Goal: Task Accomplishment & Management: Manage account settings

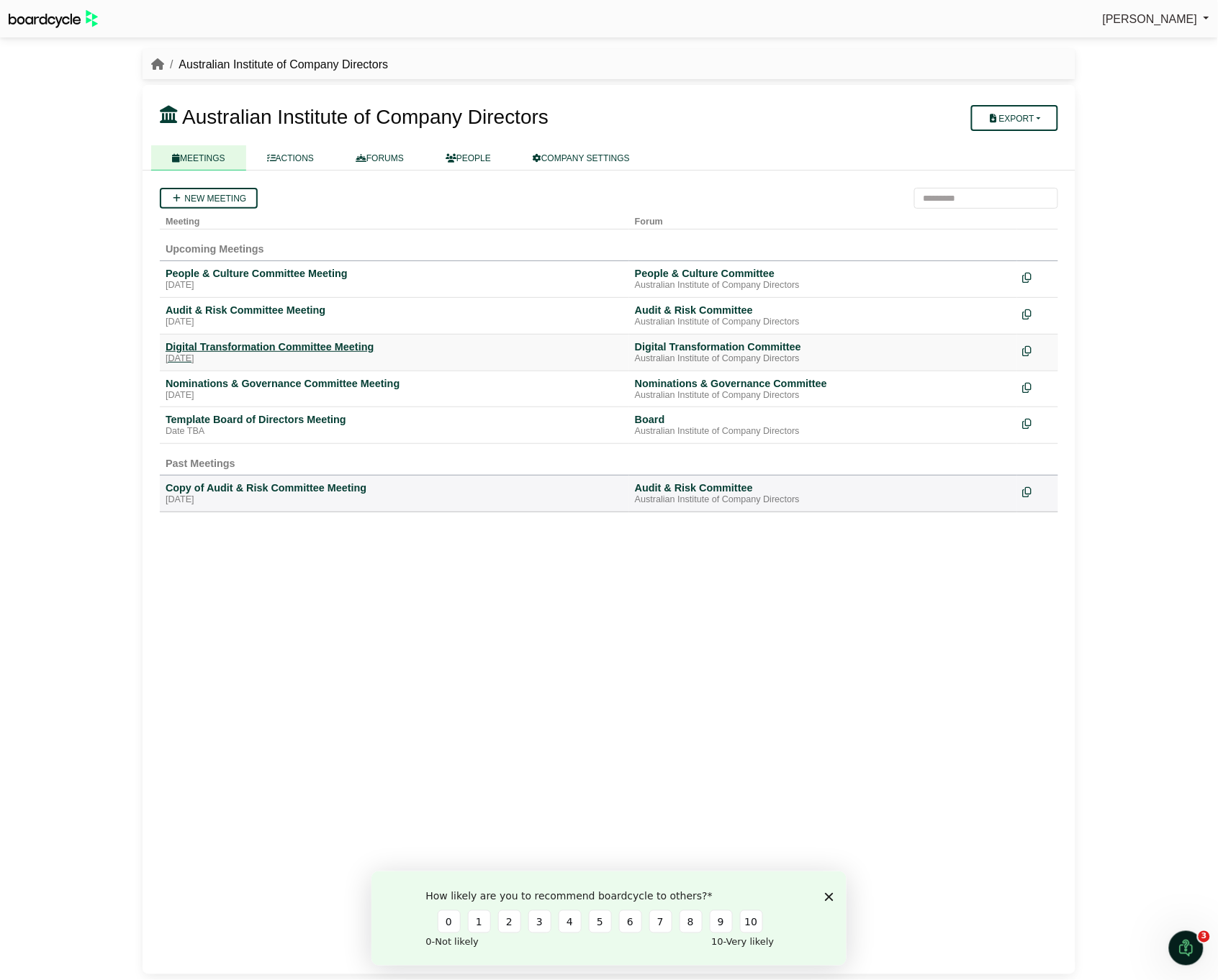
click at [189, 342] on div "Digital Transformation Committee Meeting" at bounding box center [395, 346] width 458 height 13
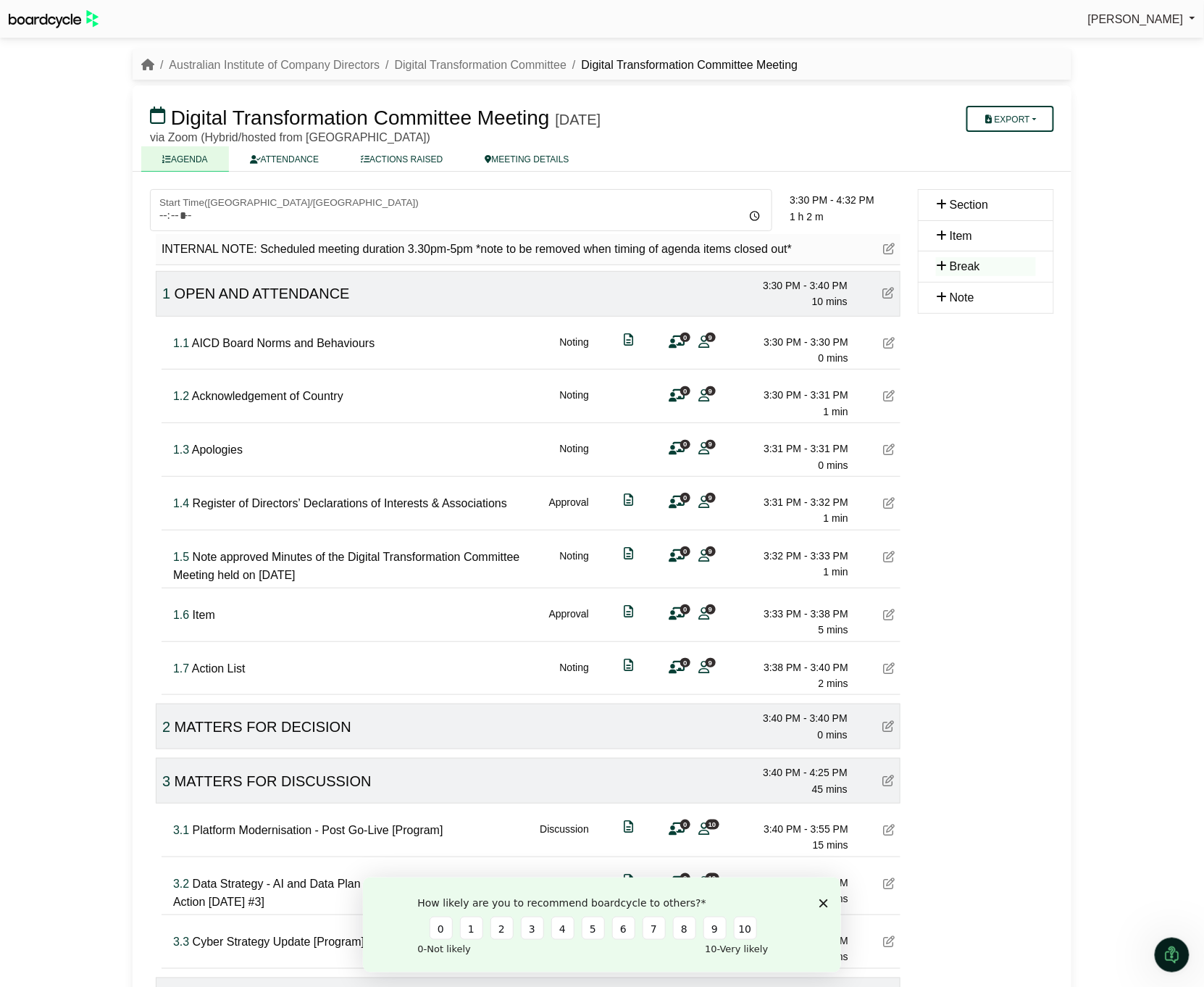
click at [891, 606] on div at bounding box center [889, 615] width 12 height 19
click at [893, 609] on icon at bounding box center [889, 615] width 12 height 12
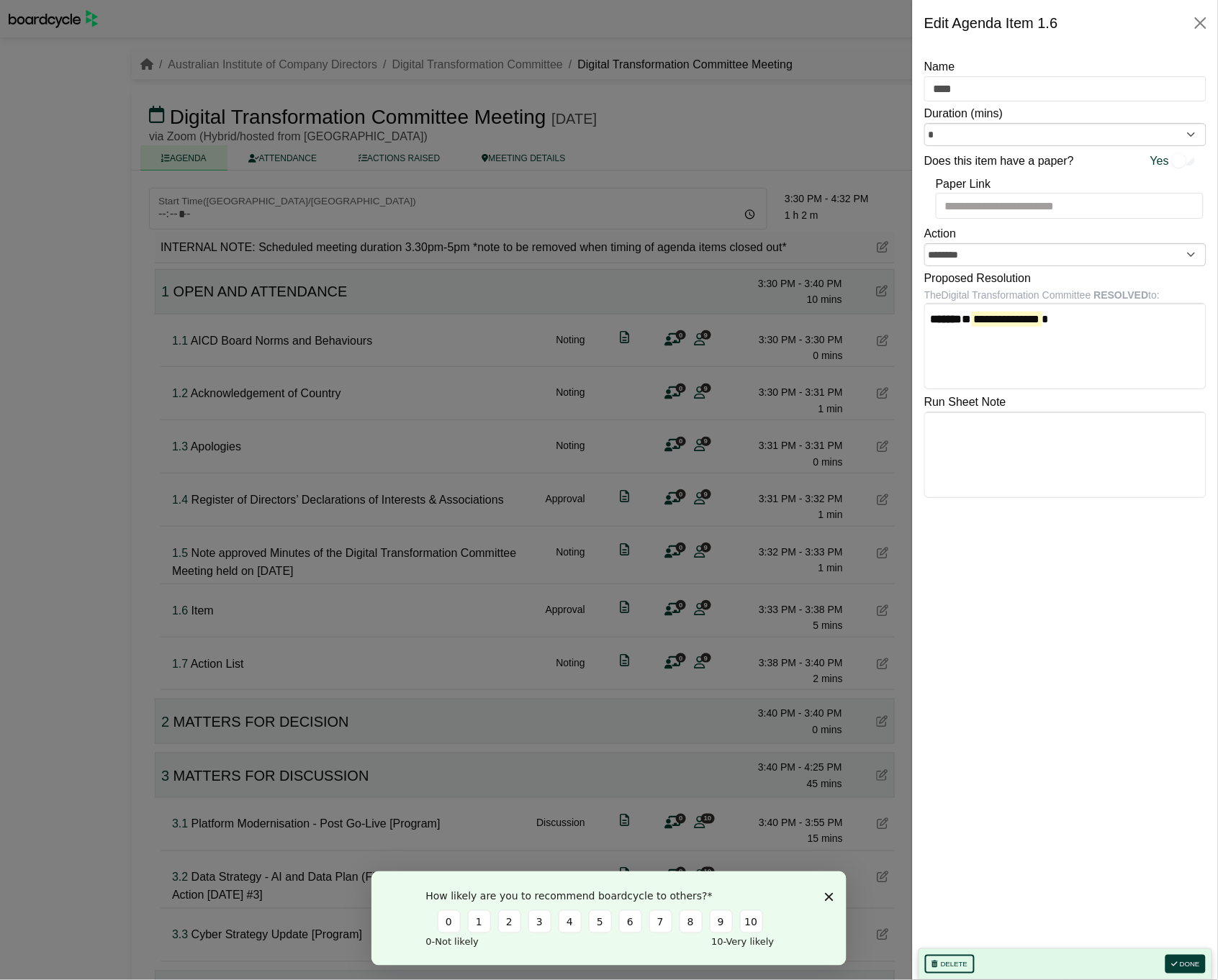
click at [238, 652] on div at bounding box center [609, 490] width 1218 height 980
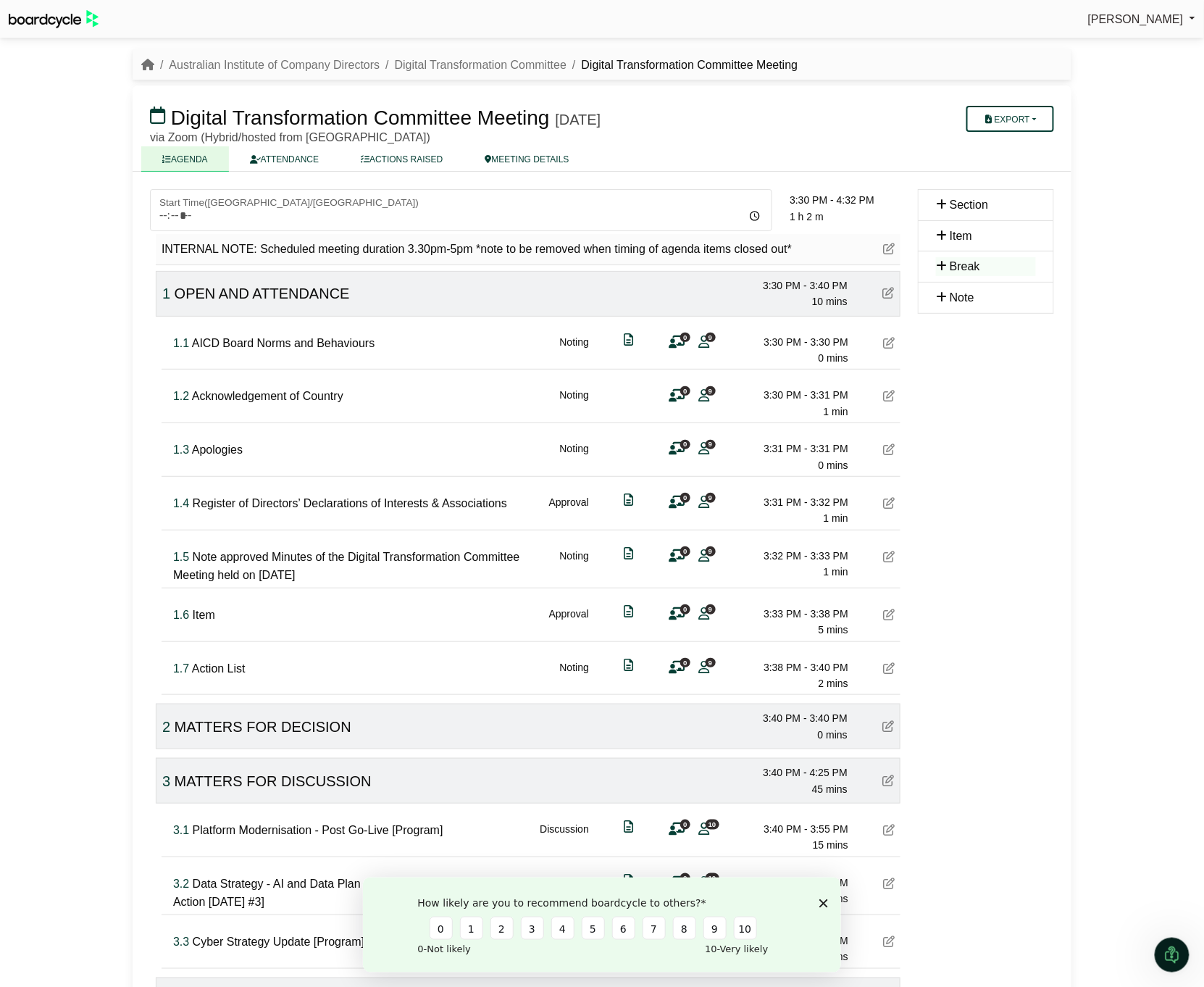
click at [197, 611] on span "Item" at bounding box center [204, 615] width 23 height 13
type input "*"
type input "**********"
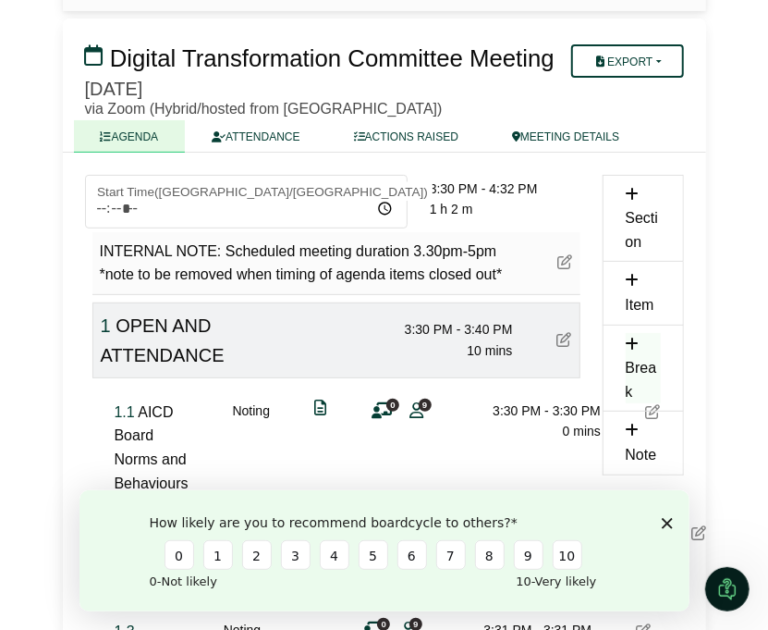
scroll to position [276, 0]
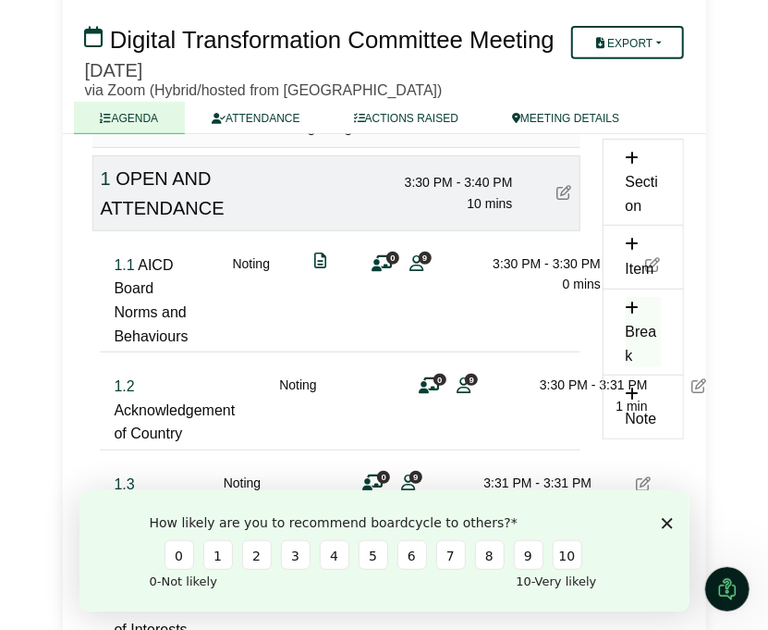
click at [671, 525] on icon "Close survey" at bounding box center [666, 522] width 11 height 11
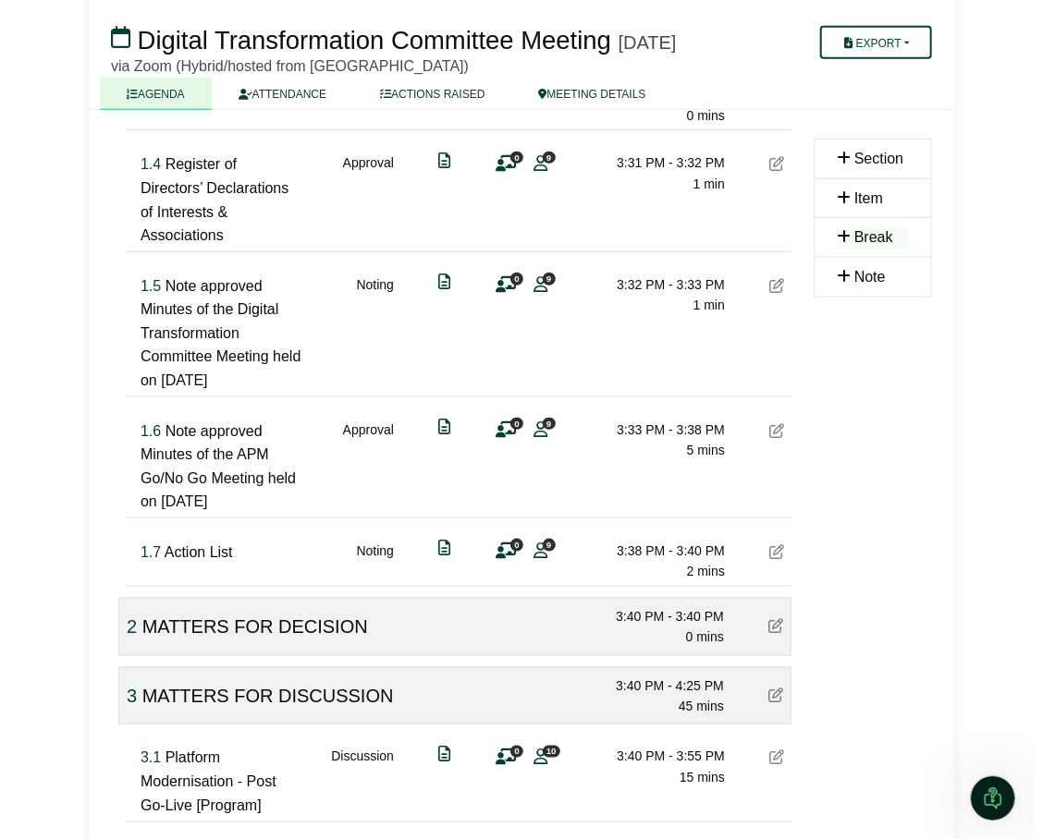
scroll to position [522, 0]
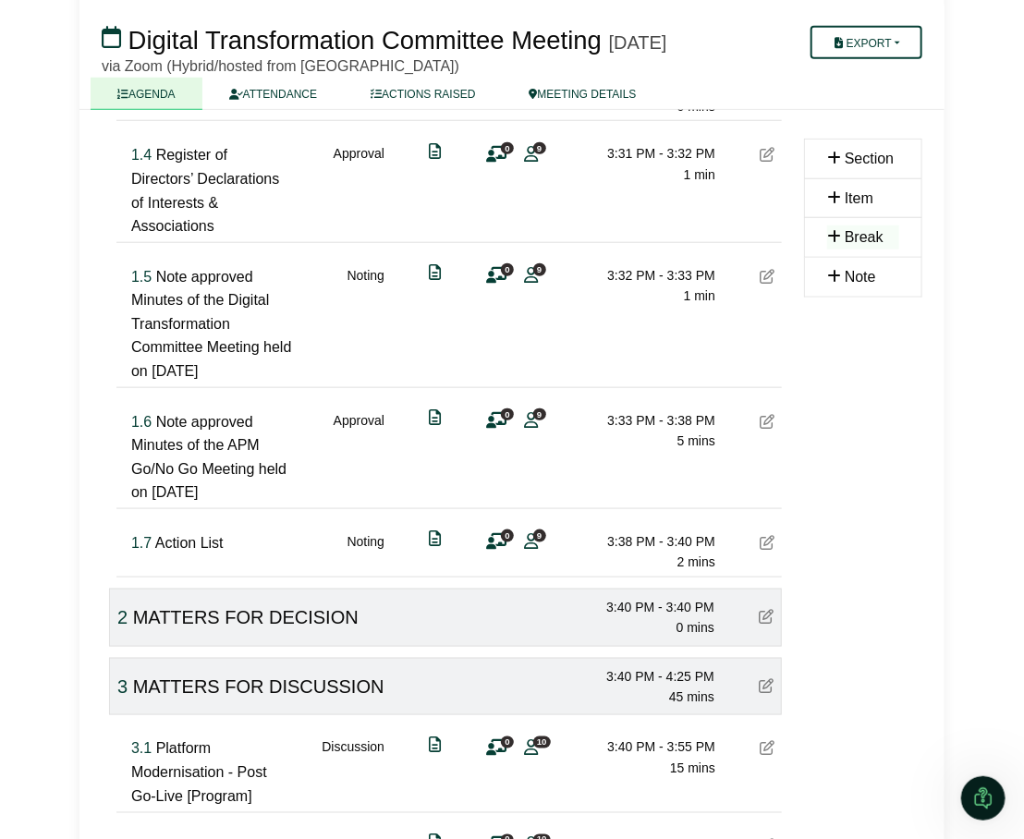
click at [772, 429] on icon at bounding box center [767, 421] width 15 height 15
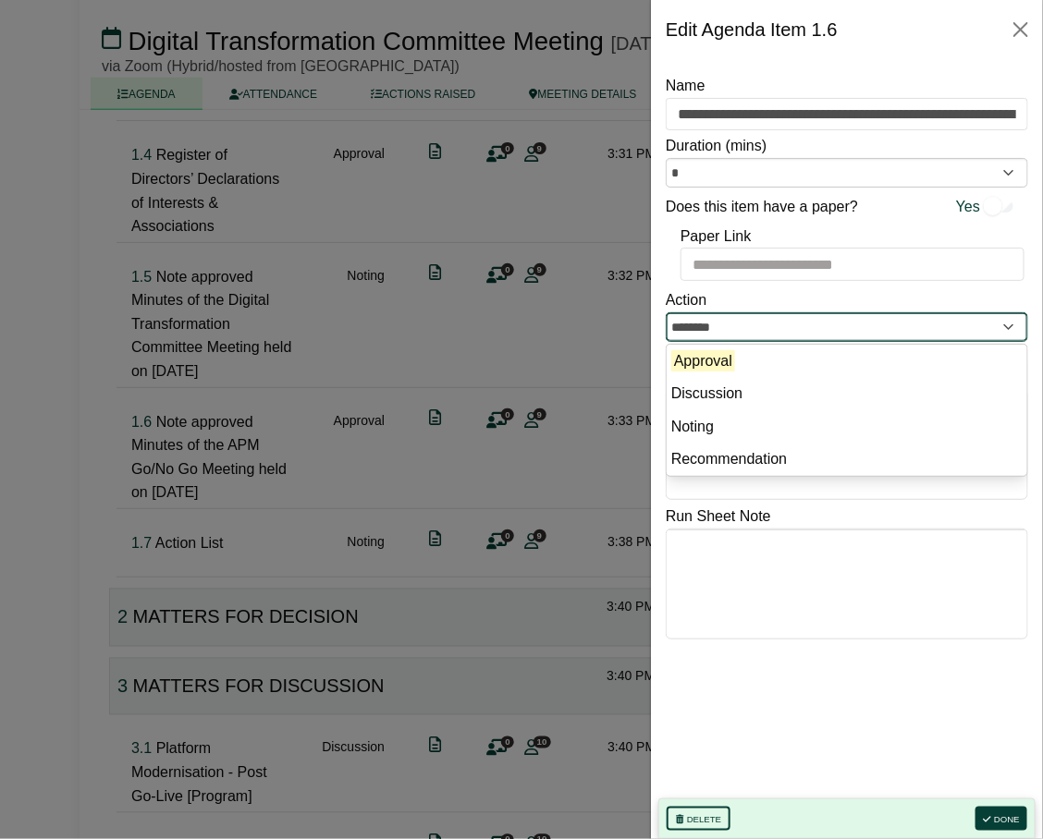
click at [1009, 324] on input "********" at bounding box center [847, 327] width 362 height 30
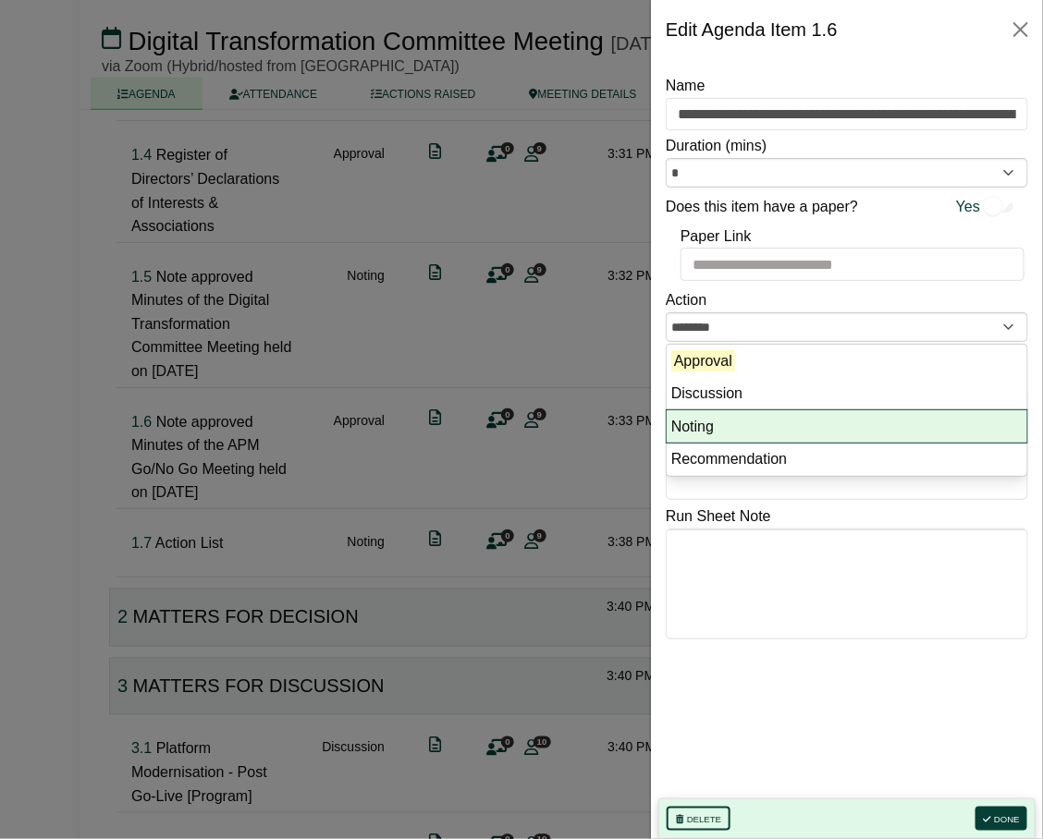
click at [686, 427] on li "Noting" at bounding box center [847, 426] width 361 height 33
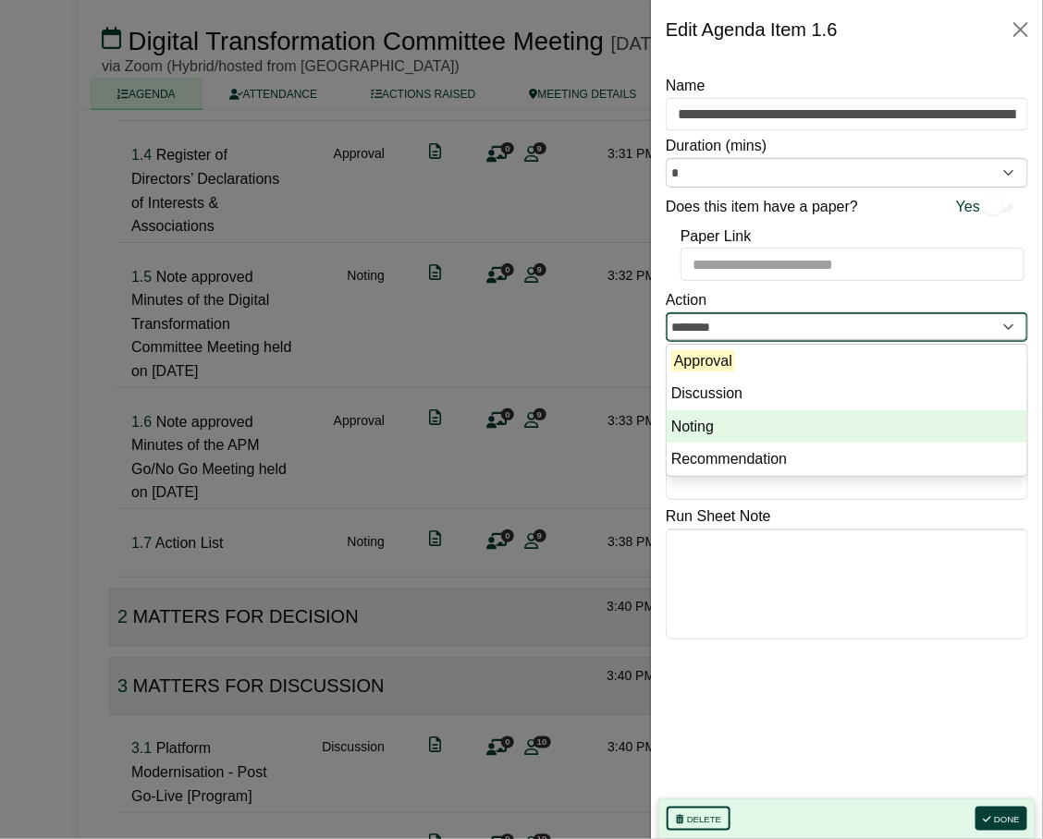
type input "******"
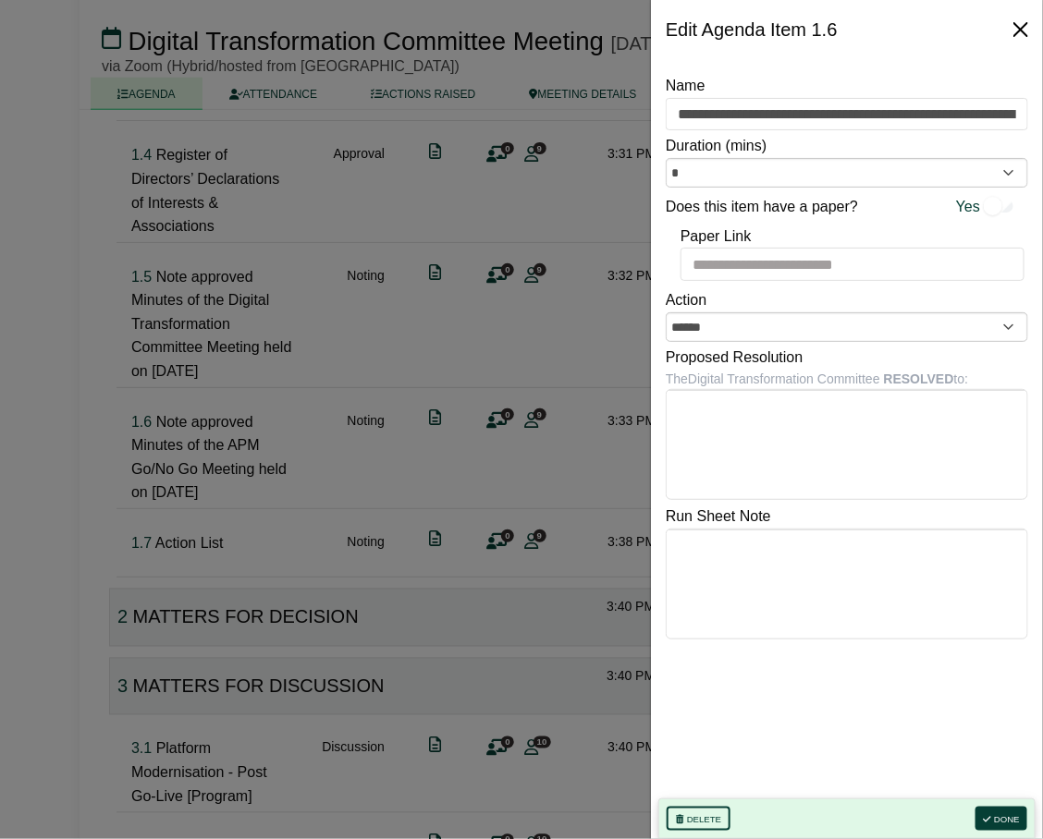
click at [1018, 23] on button "Close" at bounding box center [1021, 30] width 30 height 30
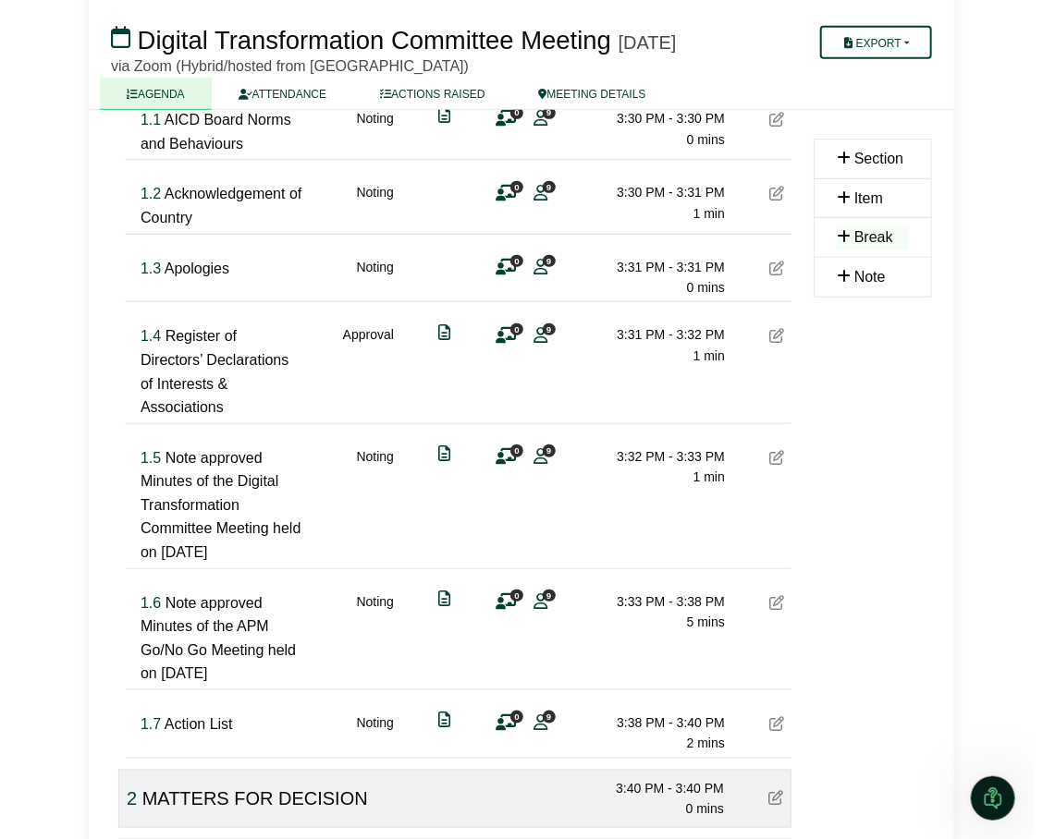
scroll to position [399, 0]
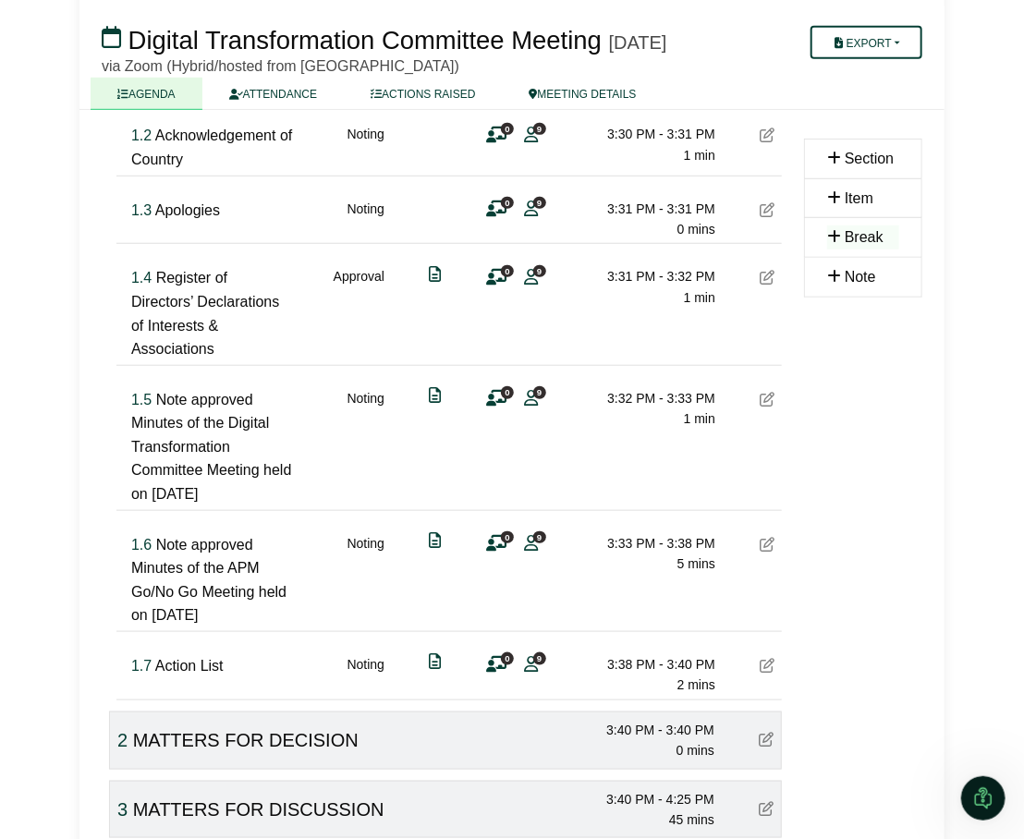
click at [777, 594] on div "1.6 Note approved Minutes of the APM Go/No Go Meeting held on [DATE] Noting 0 9…" at bounding box center [453, 573] width 658 height 124
click at [774, 552] on icon at bounding box center [767, 544] width 15 height 15
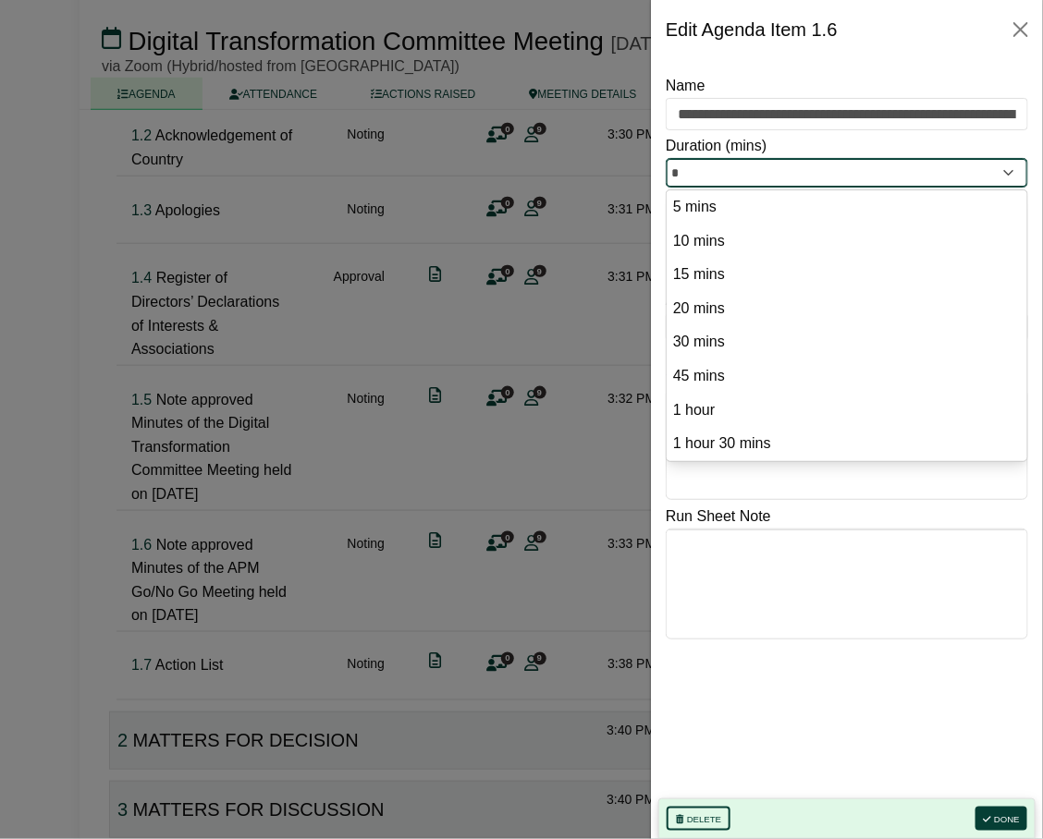
drag, startPoint x: 680, startPoint y: 169, endPoint x: 630, endPoint y: 176, distance: 50.3
click at [640, 175] on body "[PERSON_NAME] Sign Out Australian Institute of Company Directors Digital Transf…" at bounding box center [521, 20] width 1043 height 839
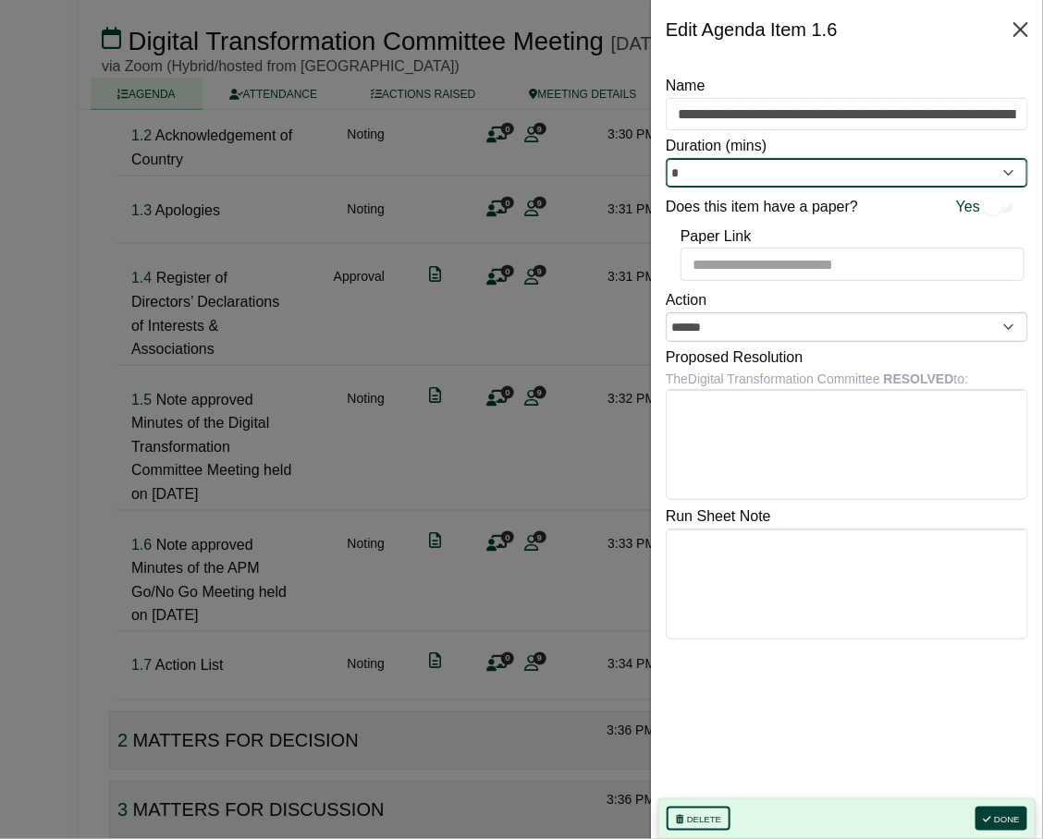
type input "*"
click at [1022, 28] on button "Close" at bounding box center [1021, 30] width 30 height 30
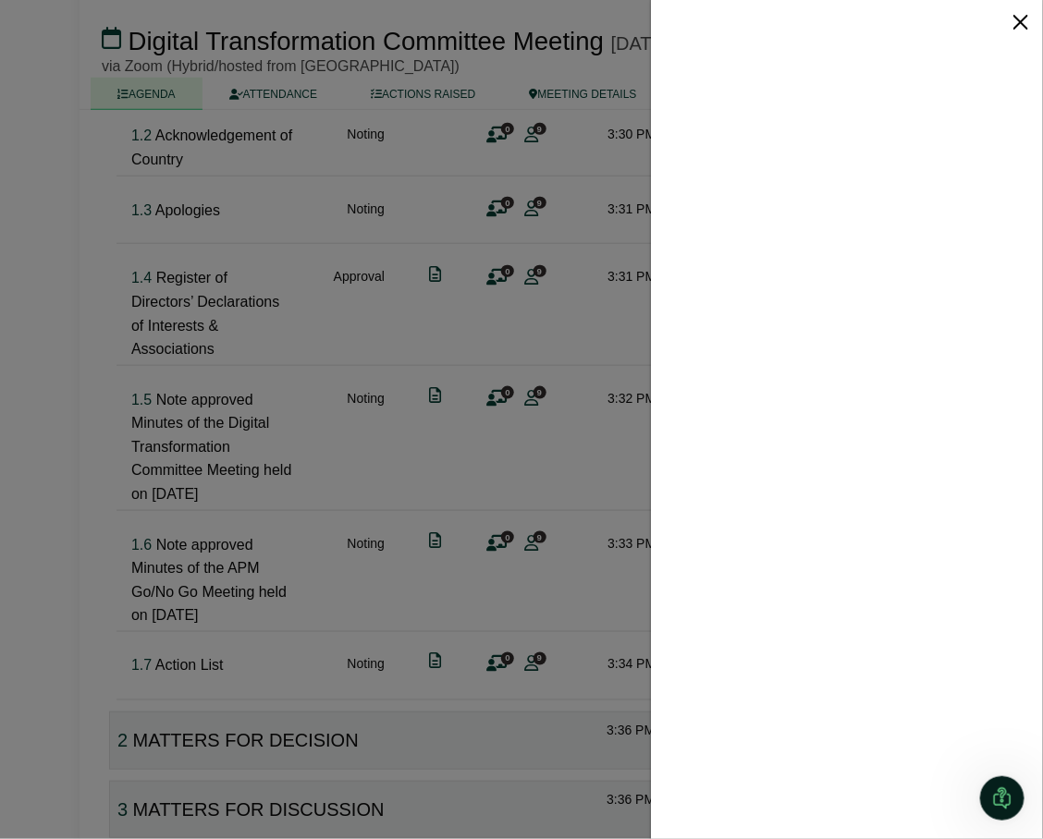
scroll to position [0, 0]
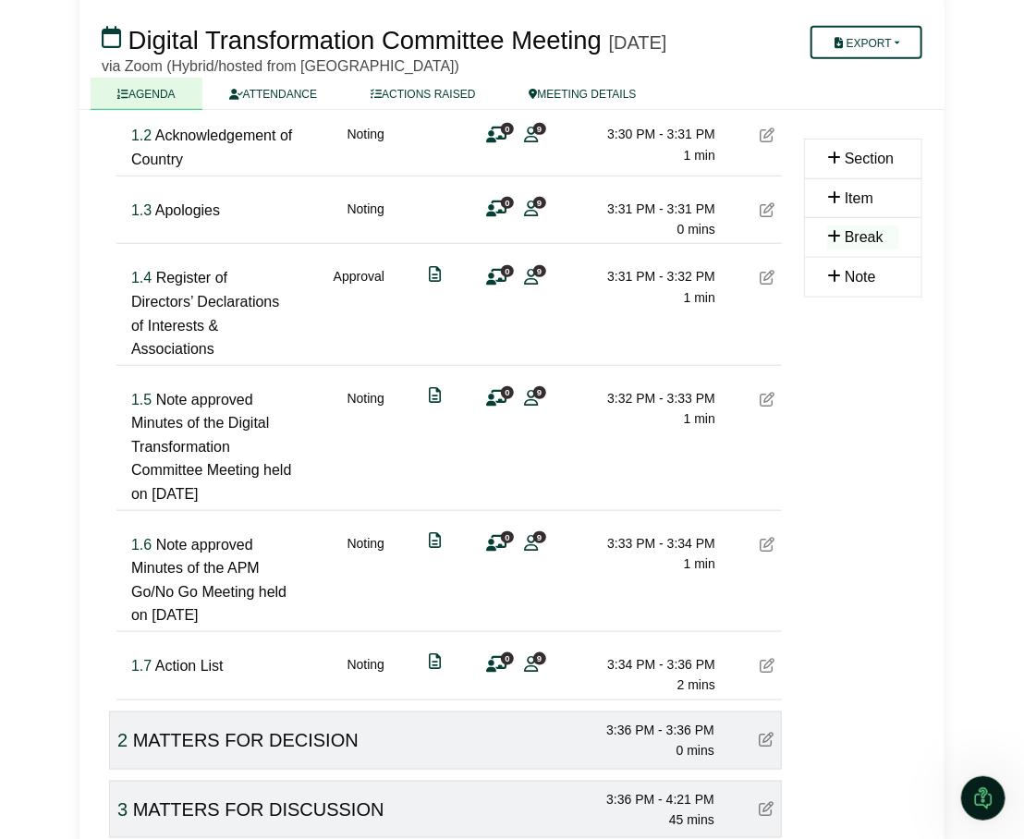
click at [767, 673] on icon at bounding box center [767, 665] width 15 height 15
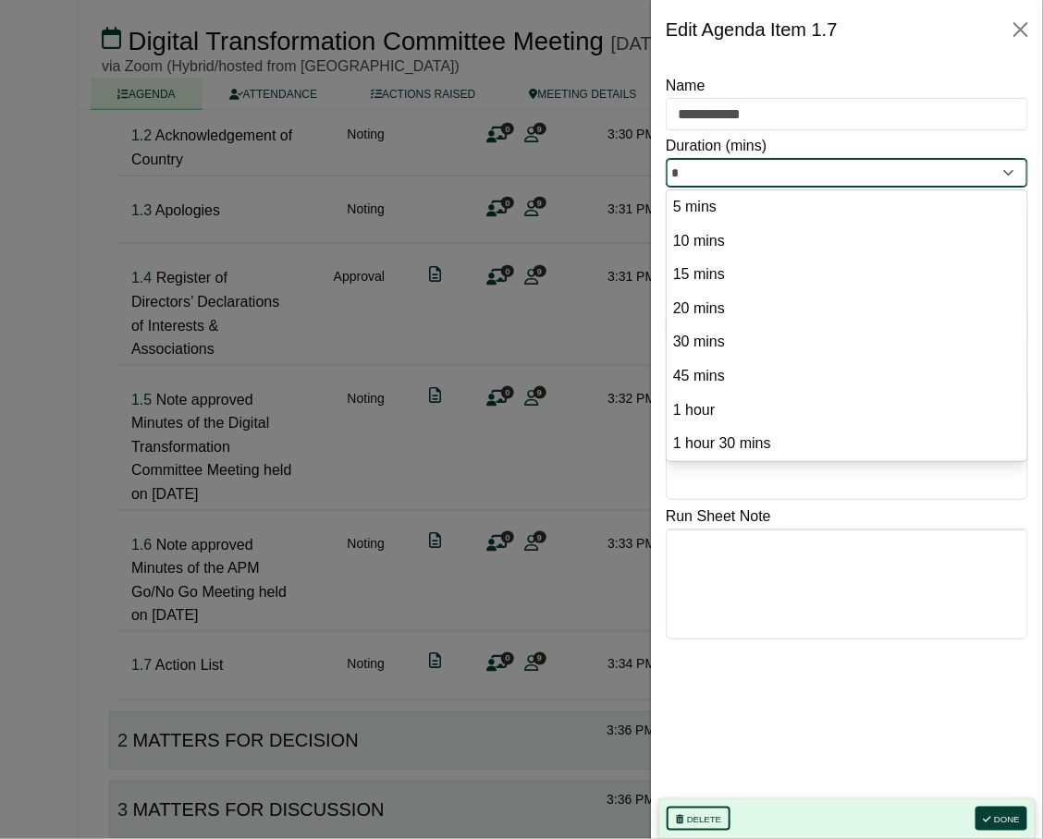
drag, startPoint x: 695, startPoint y: 167, endPoint x: 662, endPoint y: 170, distance: 33.4
click at [662, 170] on div "**********" at bounding box center [847, 449] width 392 height 780
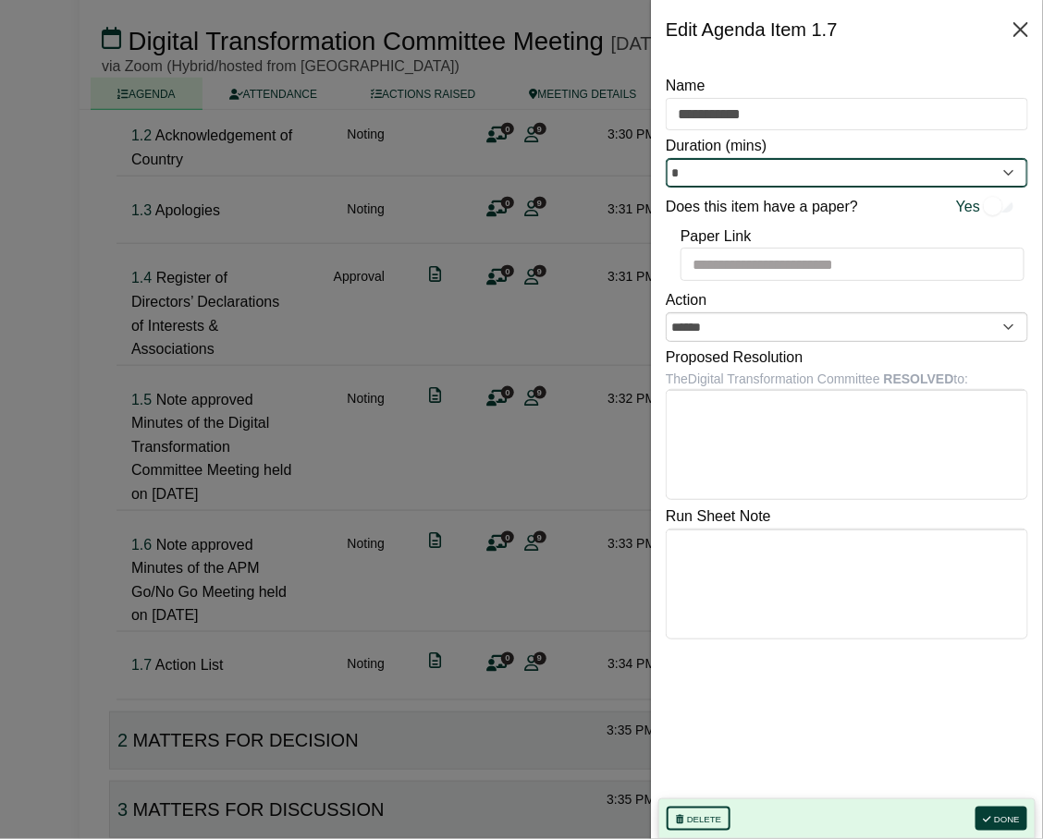
type input "*"
click at [1020, 28] on button "Close" at bounding box center [1021, 30] width 30 height 30
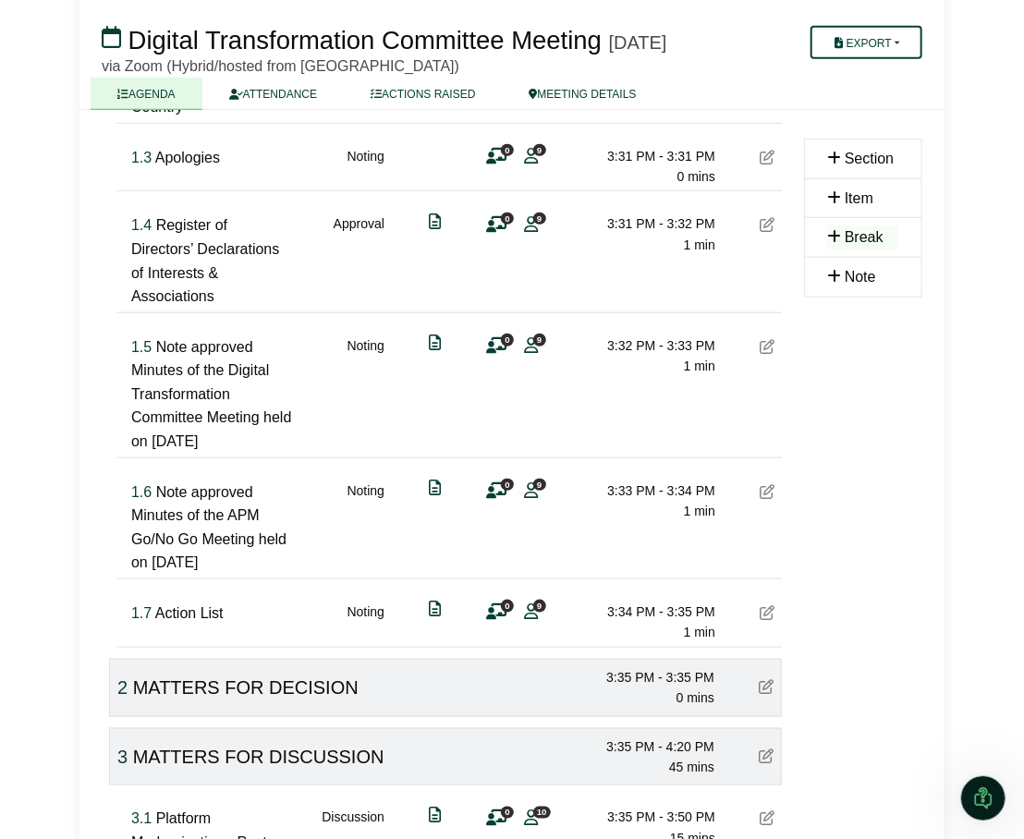
scroll to position [522, 0]
